Goal: Task Accomplishment & Management: Manage account settings

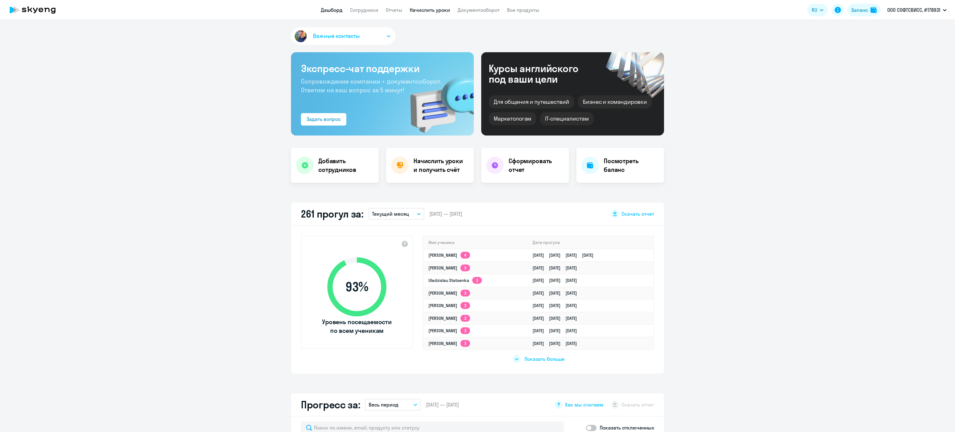
click at [425, 8] on link "Начислить уроки" at bounding box center [430, 10] width 40 height 6
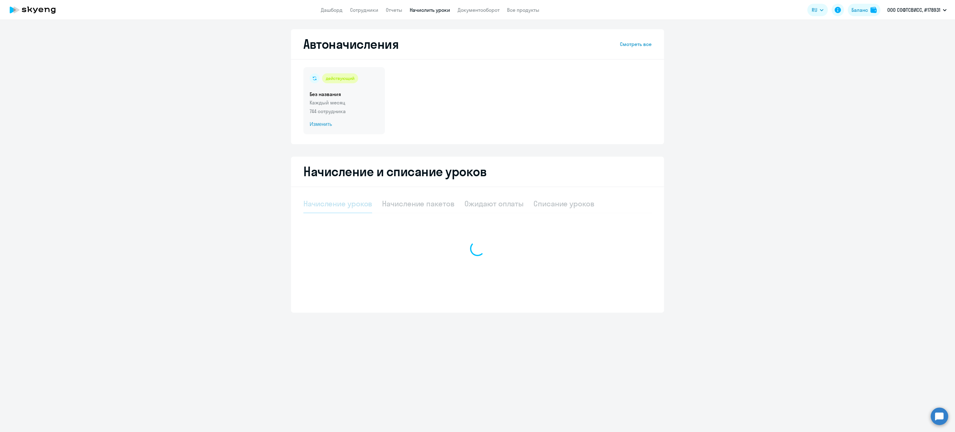
click at [366, 106] on div "действующий Без названия Каждый месяц 744 сотрудника Изменить" at bounding box center [343, 100] width 81 height 67
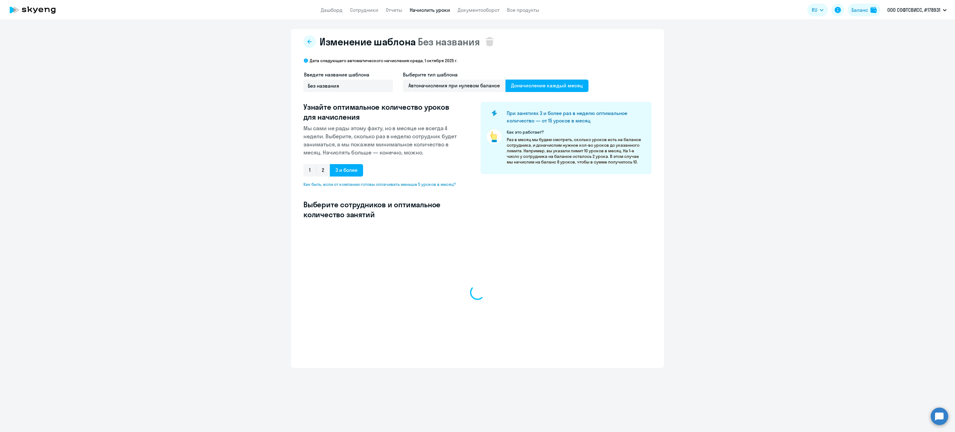
select select "10"
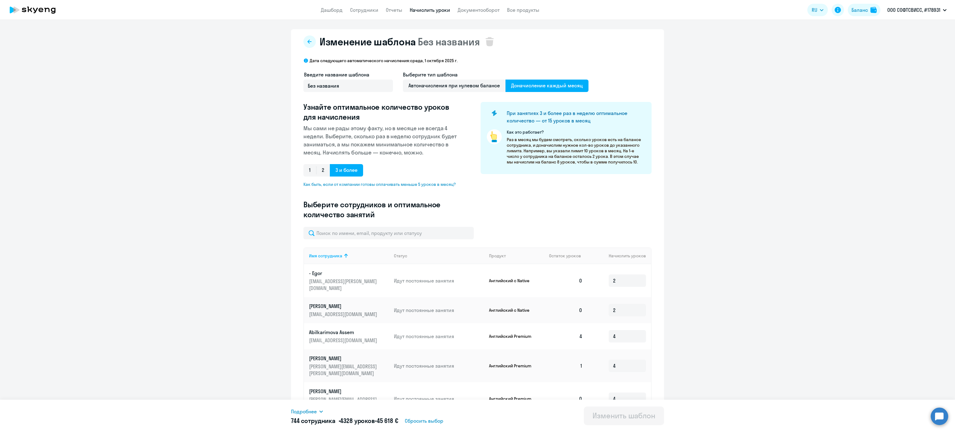
scroll to position [145, 0]
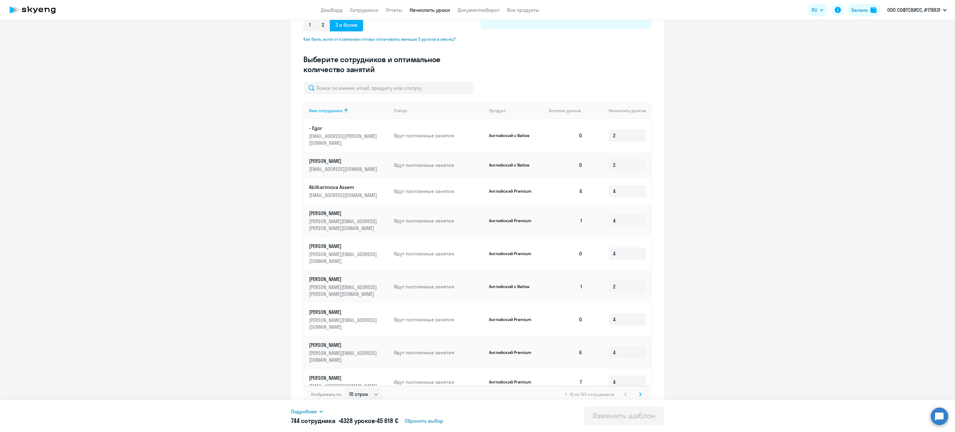
click at [639, 391] on svg-icon at bounding box center [640, 394] width 7 height 7
